Goal: Transaction & Acquisition: Purchase product/service

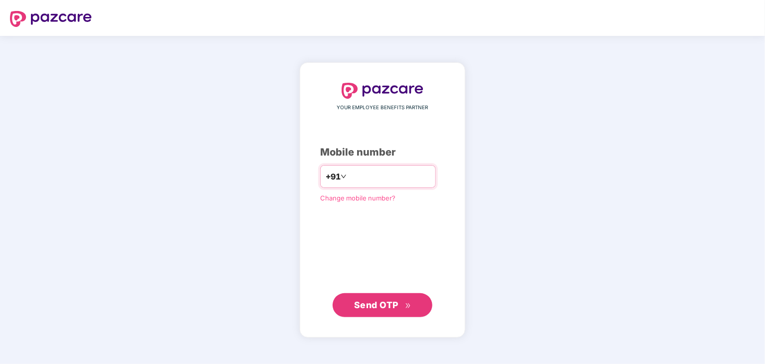
type input "**********"
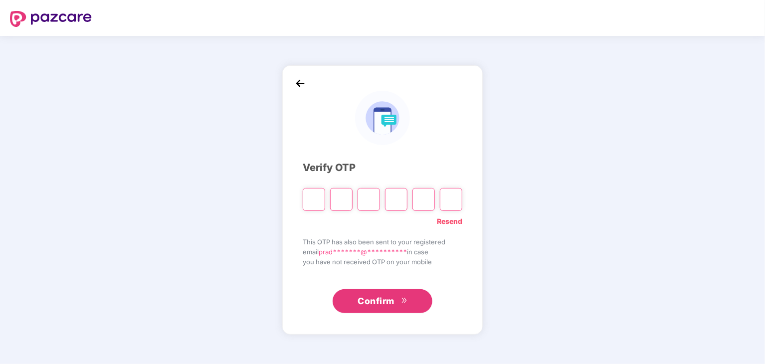
type input "*"
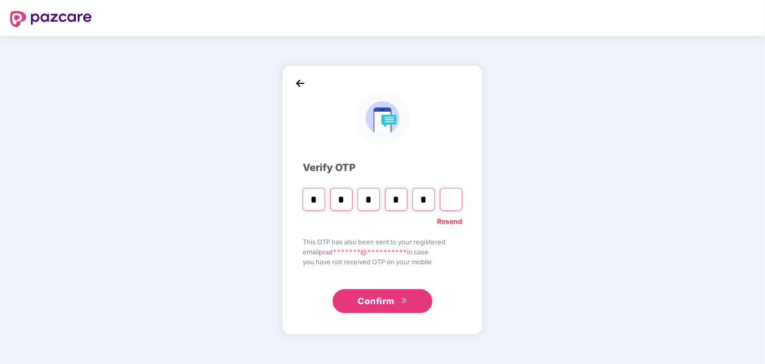
type input "*"
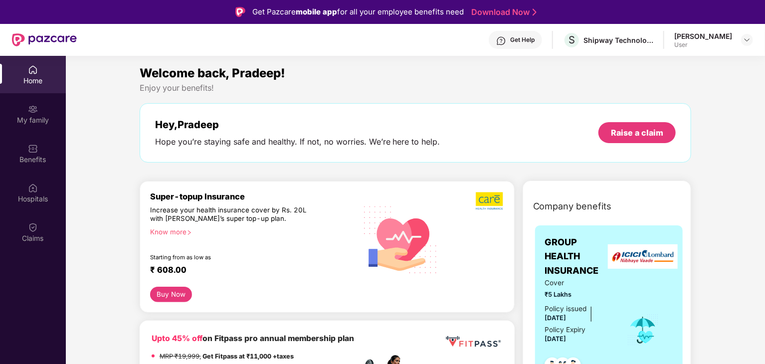
click at [189, 212] on div "Increase your health insurance cover by Rs. 20L with [PERSON_NAME]’s super top-…" at bounding box center [232, 215] width 164 height 18
click at [221, 238] on div "Super-topup Insurance Increase your health insurance cover by Rs. 20L with PazC…" at bounding box center [253, 240] width 207 height 96
click at [196, 214] on div "Increase your health insurance cover by Rs. 20L with [PERSON_NAME]’s super top-…" at bounding box center [232, 215] width 164 height 18
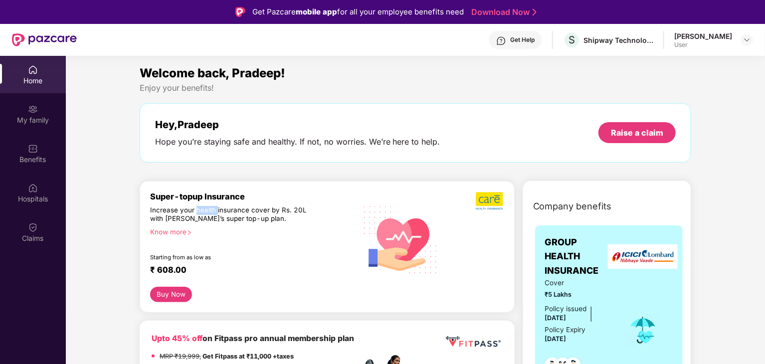
click at [196, 214] on div "Increase your health insurance cover by Rs. 20L with [PERSON_NAME]’s super top-…" at bounding box center [232, 215] width 164 height 18
click at [174, 210] on div "Increase your health insurance cover by Rs. 20L with [PERSON_NAME]’s super top-…" at bounding box center [232, 215] width 164 height 18
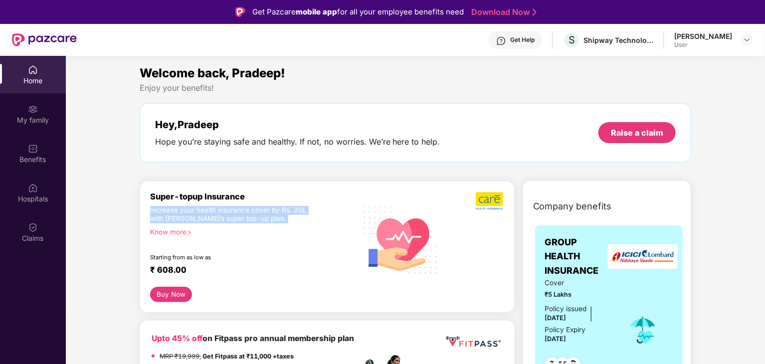
click at [174, 210] on div "Increase your health insurance cover by Rs. 20L with [PERSON_NAME]’s super top-…" at bounding box center [232, 215] width 164 height 18
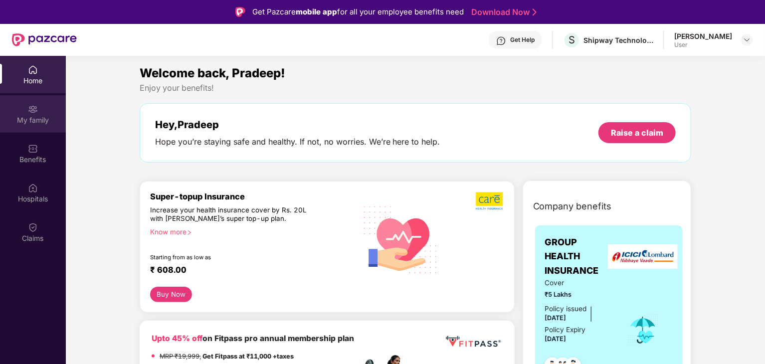
click at [37, 120] on div "My family" at bounding box center [33, 120] width 66 height 10
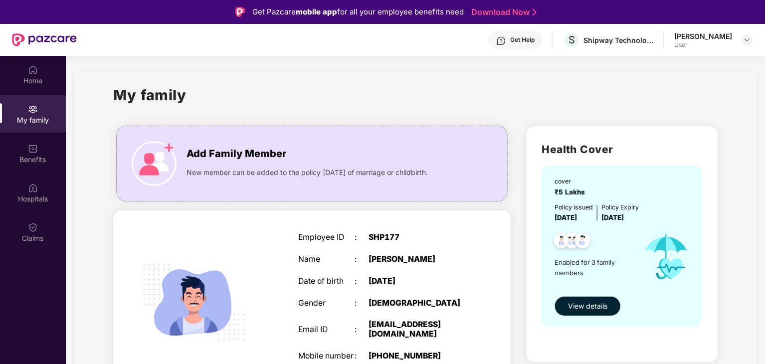
click at [412, 105] on div "My family" at bounding box center [415, 101] width 605 height 34
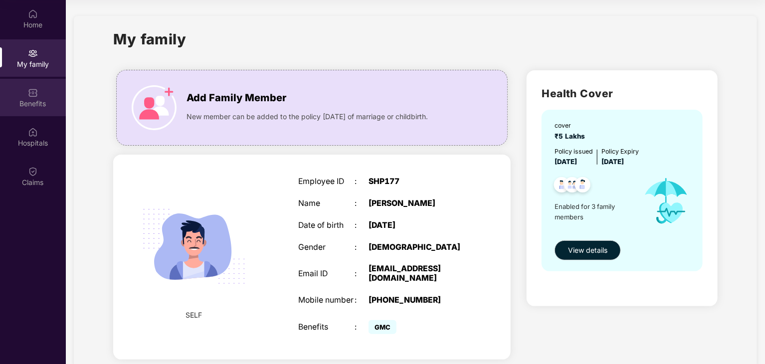
click at [50, 93] on div "Benefits" at bounding box center [33, 97] width 66 height 37
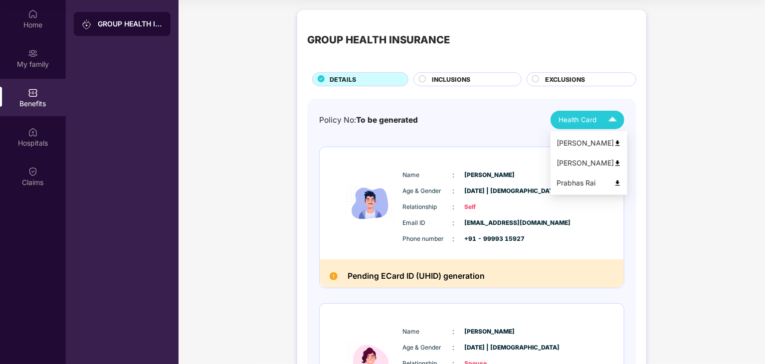
click at [601, 124] on div "Health Card" at bounding box center [590, 119] width 63 height 17
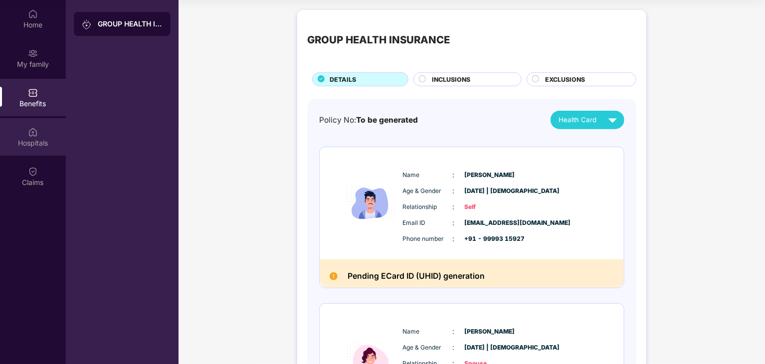
click at [39, 141] on div "Hospitals" at bounding box center [33, 143] width 66 height 10
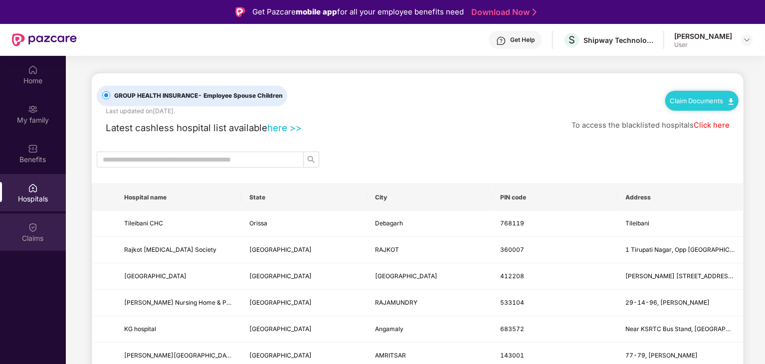
click at [24, 230] on div "Claims" at bounding box center [33, 232] width 66 height 37
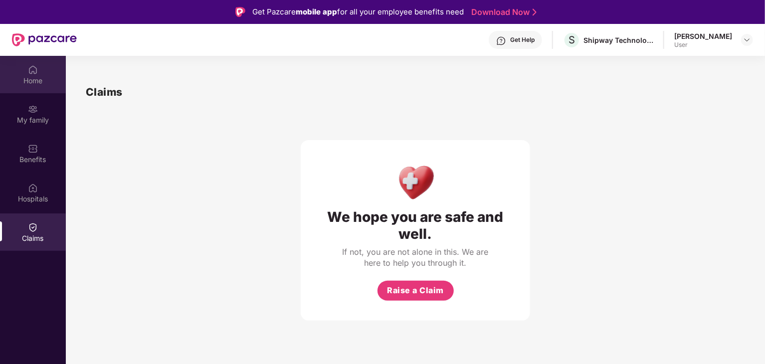
click at [37, 69] on img at bounding box center [33, 70] width 10 height 10
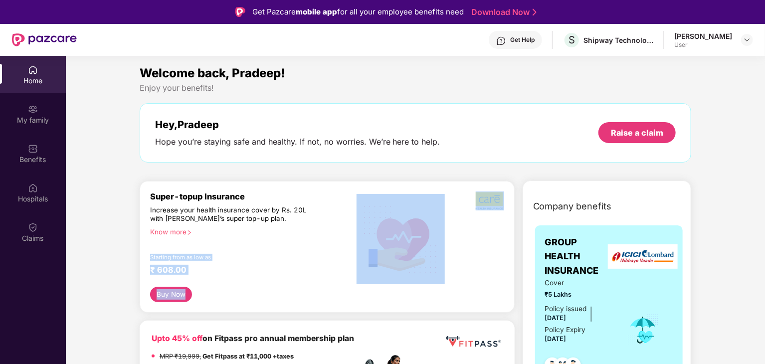
drag, startPoint x: 170, startPoint y: 305, endPoint x: 187, endPoint y: 232, distance: 74.7
click at [187, 232] on div "Super-topup Insurance Increase your health insurance cover by Rs. 20L with [PER…" at bounding box center [327, 247] width 375 height 132
click at [187, 232] on div "Know more" at bounding box center [250, 231] width 201 height 7
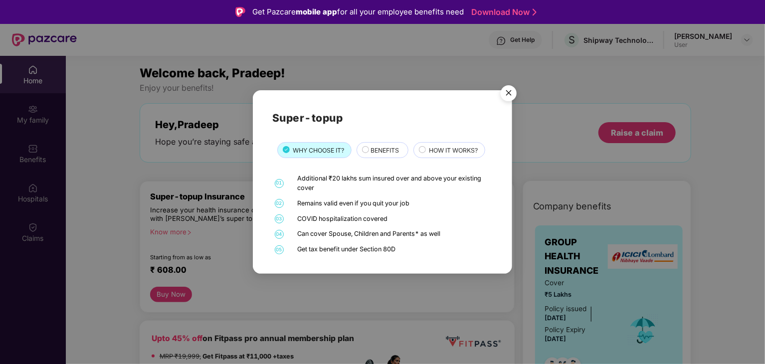
click at [339, 181] on div "Additional ₹20 lakhs sum insured over and above your existing cover" at bounding box center [394, 183] width 193 height 19
click at [329, 204] on div "Remains valid even if you quit your job" at bounding box center [394, 203] width 193 height 9
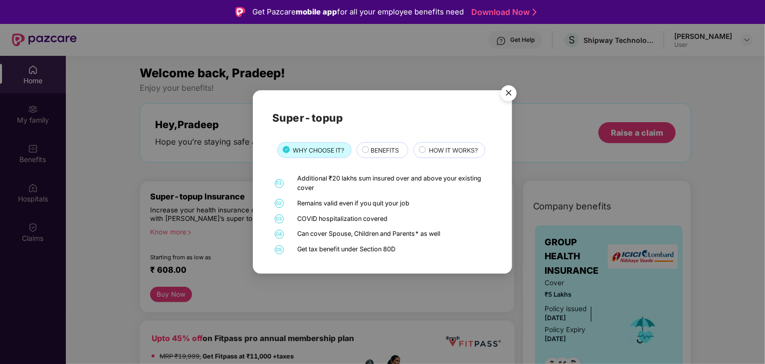
click at [346, 204] on div "Remains valid even if you quit your job" at bounding box center [394, 203] width 193 height 9
click at [309, 234] on div "Can cover Spouse, Children and Parents* as well" at bounding box center [394, 234] width 193 height 9
click at [395, 147] on span "BENEFITS" at bounding box center [385, 150] width 28 height 9
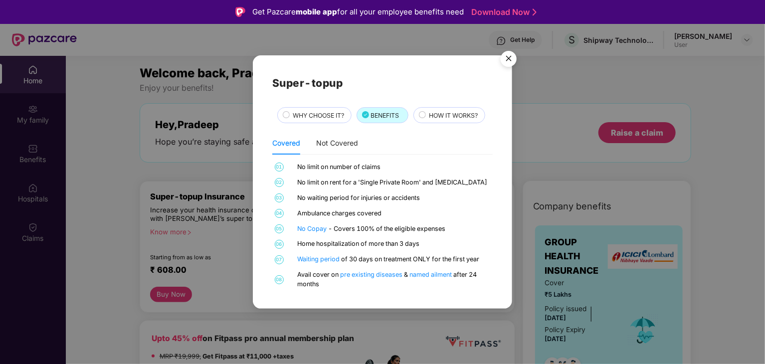
click at [508, 60] on img "Close" at bounding box center [509, 60] width 28 height 28
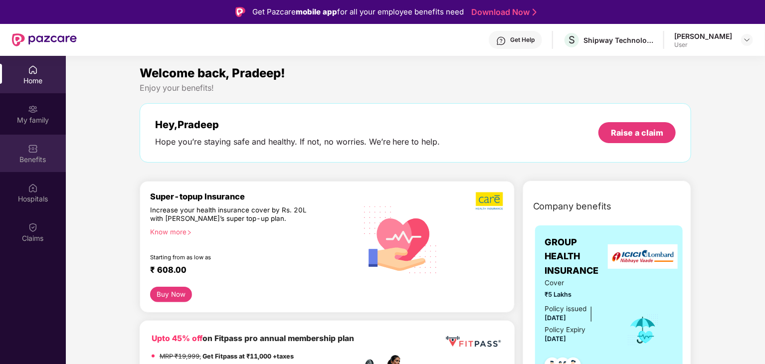
click at [58, 142] on div "Benefits" at bounding box center [33, 153] width 66 height 37
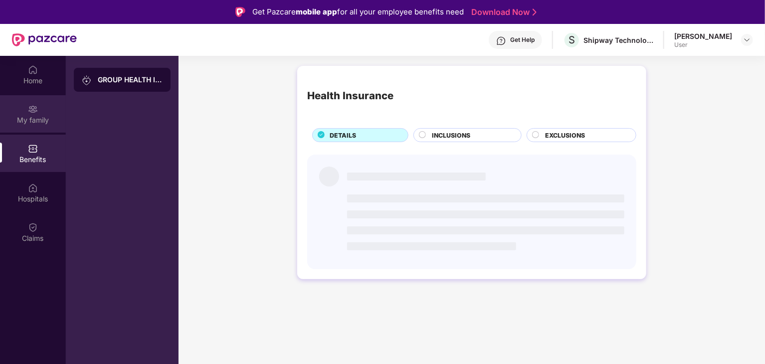
click at [41, 121] on div "My family" at bounding box center [33, 120] width 66 height 10
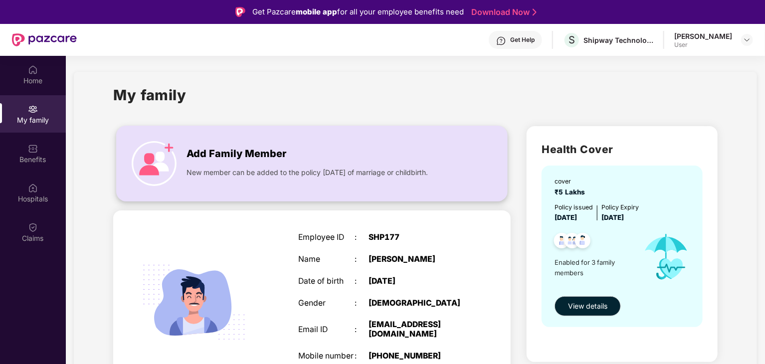
click at [190, 157] on span "Add Family Member" at bounding box center [237, 153] width 100 height 15
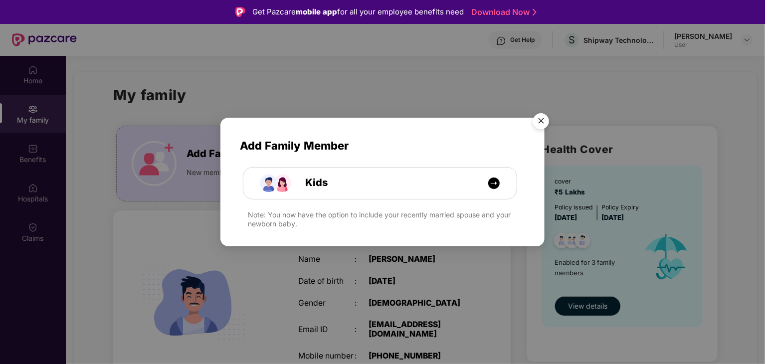
click at [535, 121] on img "Close" at bounding box center [541, 123] width 28 height 28
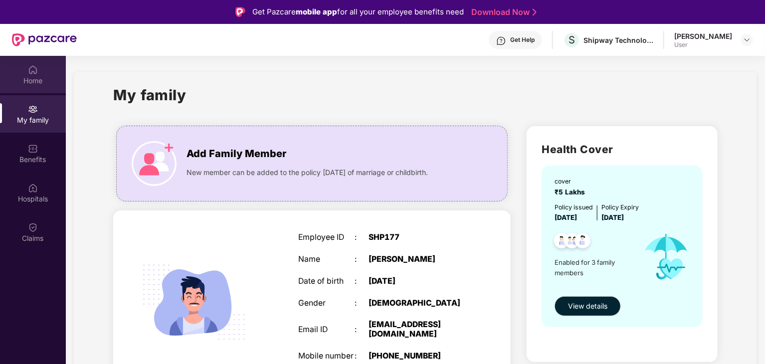
click at [42, 88] on div "Home" at bounding box center [33, 74] width 66 height 37
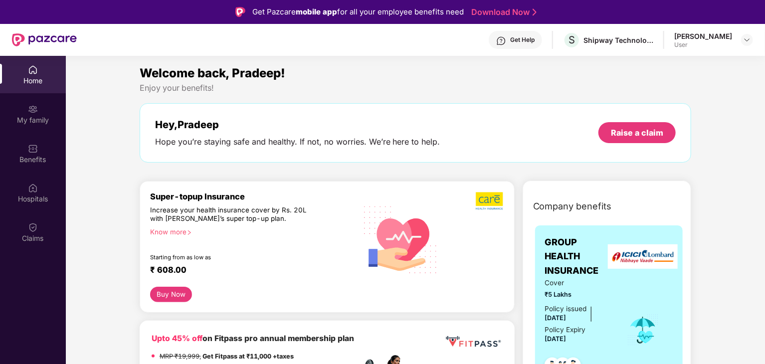
click at [166, 289] on button "Buy Now" at bounding box center [171, 294] width 42 height 15
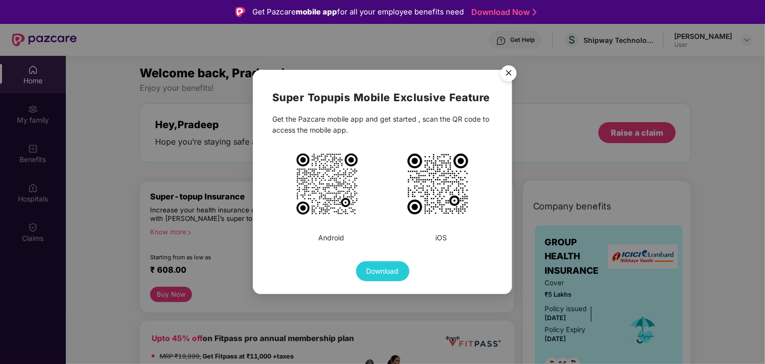
click at [505, 76] on img "Close" at bounding box center [509, 75] width 28 height 28
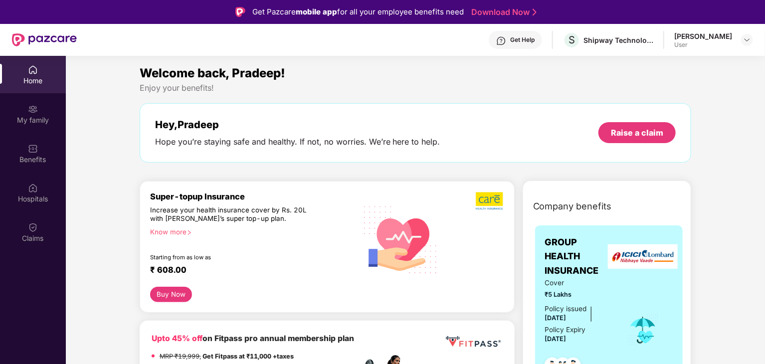
click at [156, 287] on button "Buy Now" at bounding box center [171, 294] width 42 height 15
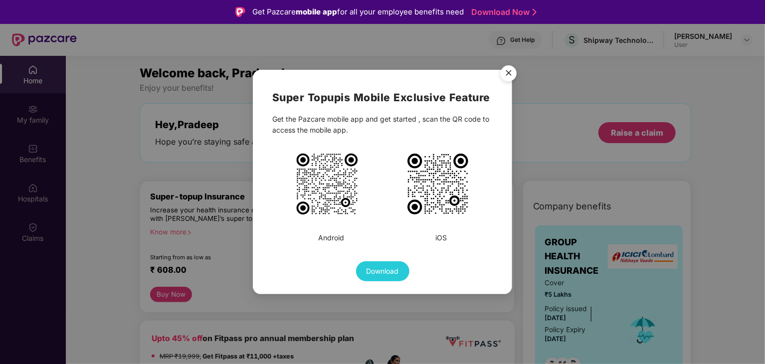
click at [392, 277] on span "Download" at bounding box center [383, 271] width 32 height 11
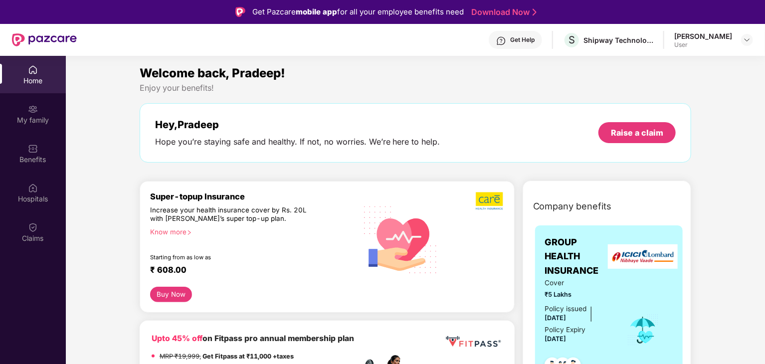
click at [176, 229] on div "Know more" at bounding box center [250, 231] width 201 height 7
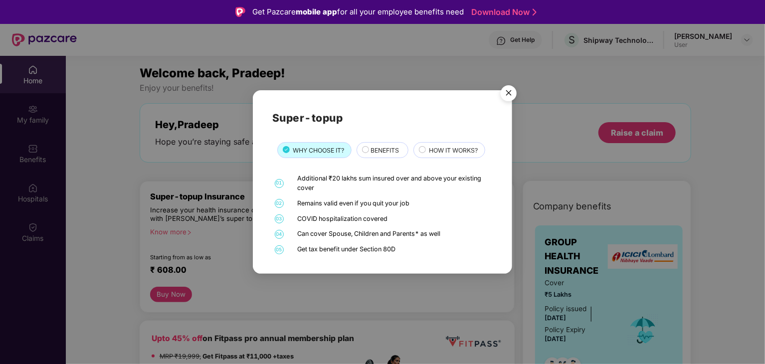
click at [455, 140] on div "Super-topup WHY CHOOSE IT? BENEFITS HOW IT WORKS? 01 Additional ₹20 lakhs sum i…" at bounding box center [382, 182] width 221 height 145
click at [452, 144] on div "HOW IT WORKS?" at bounding box center [450, 150] width 72 height 16
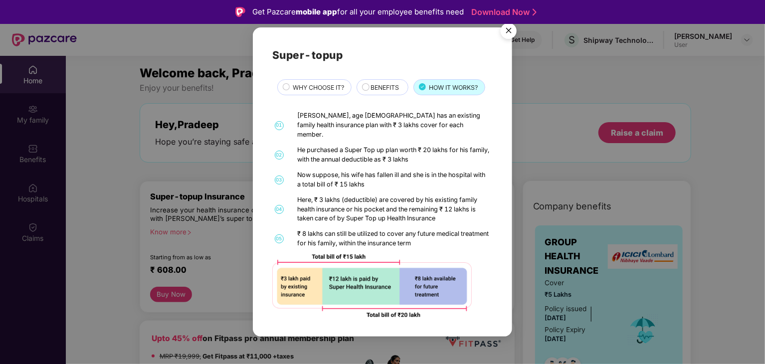
click at [504, 38] on img "Close" at bounding box center [509, 32] width 28 height 28
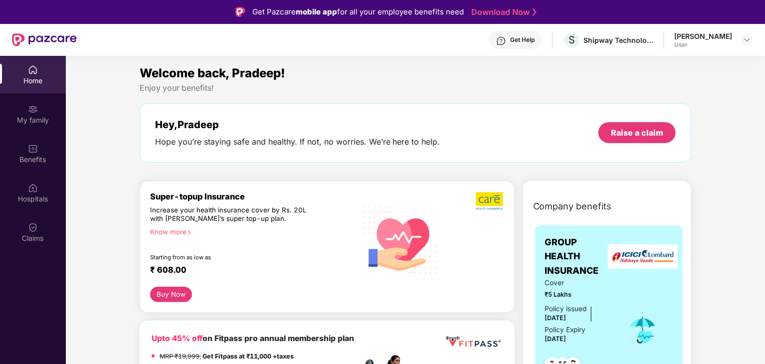
click at [161, 306] on div "Super-topup Insurance Increase your health insurance cover by Rs. 20L with [PER…" at bounding box center [327, 247] width 375 height 132
click at [176, 289] on button "Buy Now" at bounding box center [171, 294] width 42 height 15
